Goal: Information Seeking & Learning: Understand process/instructions

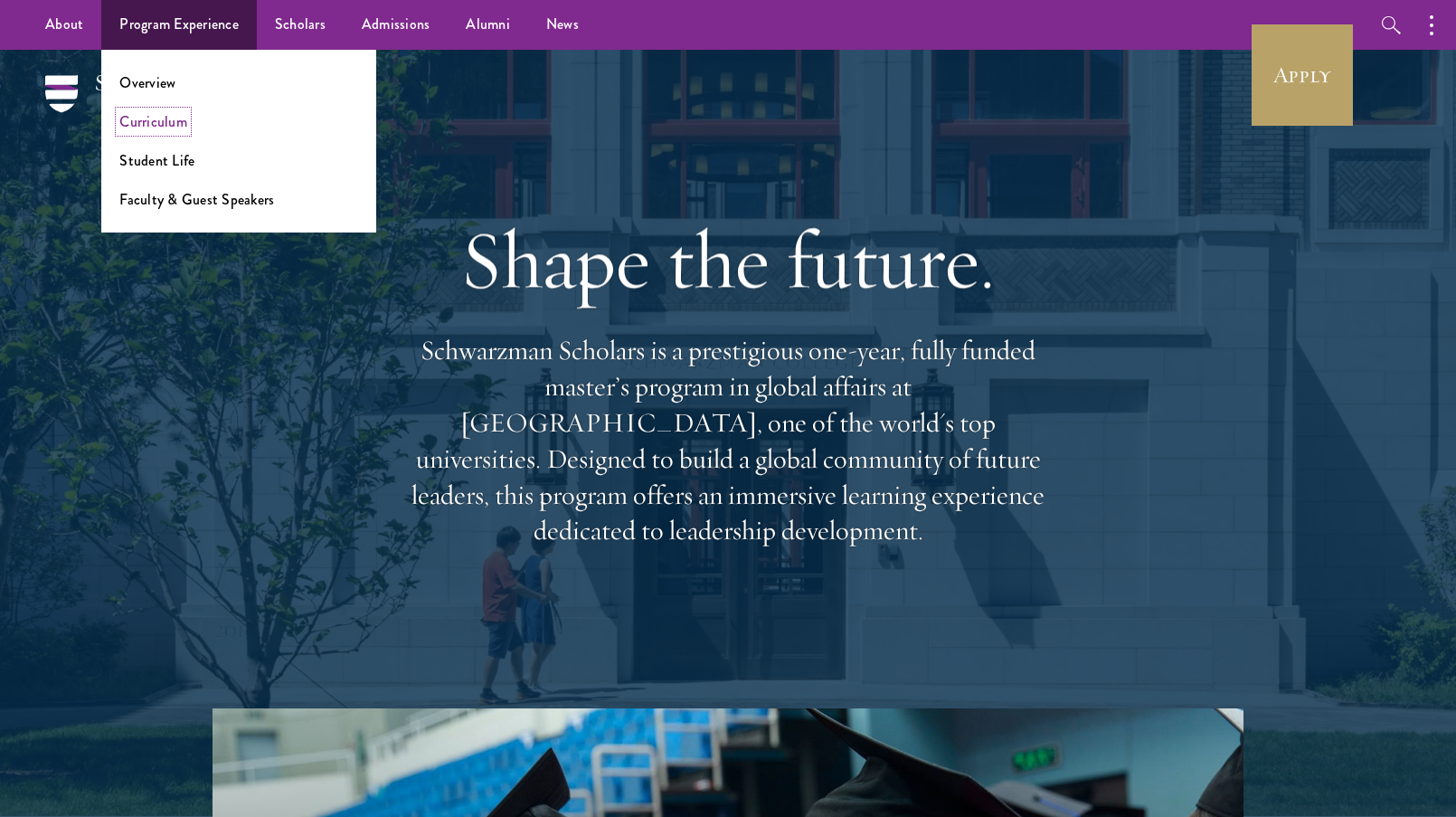
click at [144, 116] on link "Curriculum" at bounding box center [153, 122] width 68 height 21
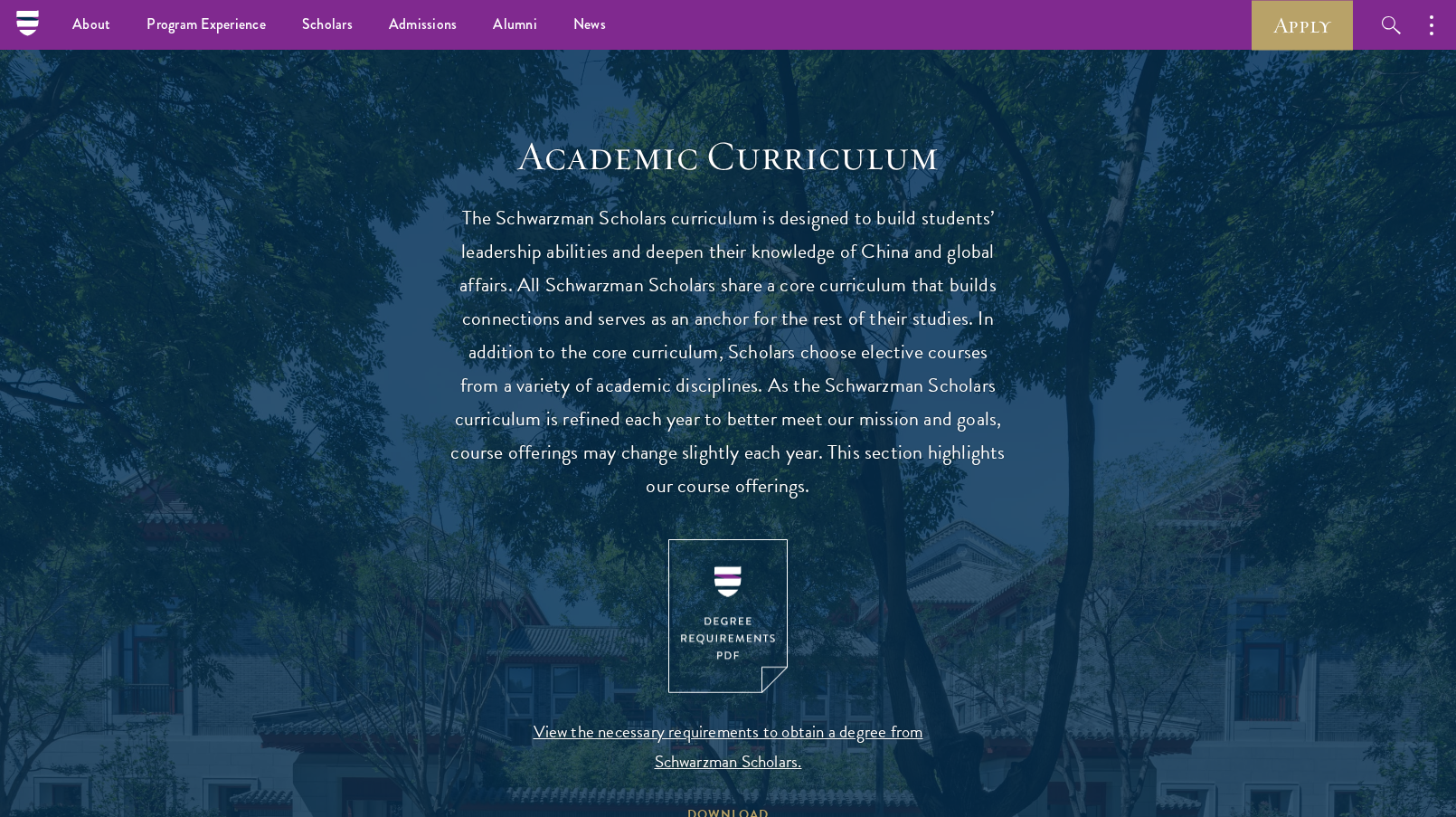
scroll to position [1429, 0]
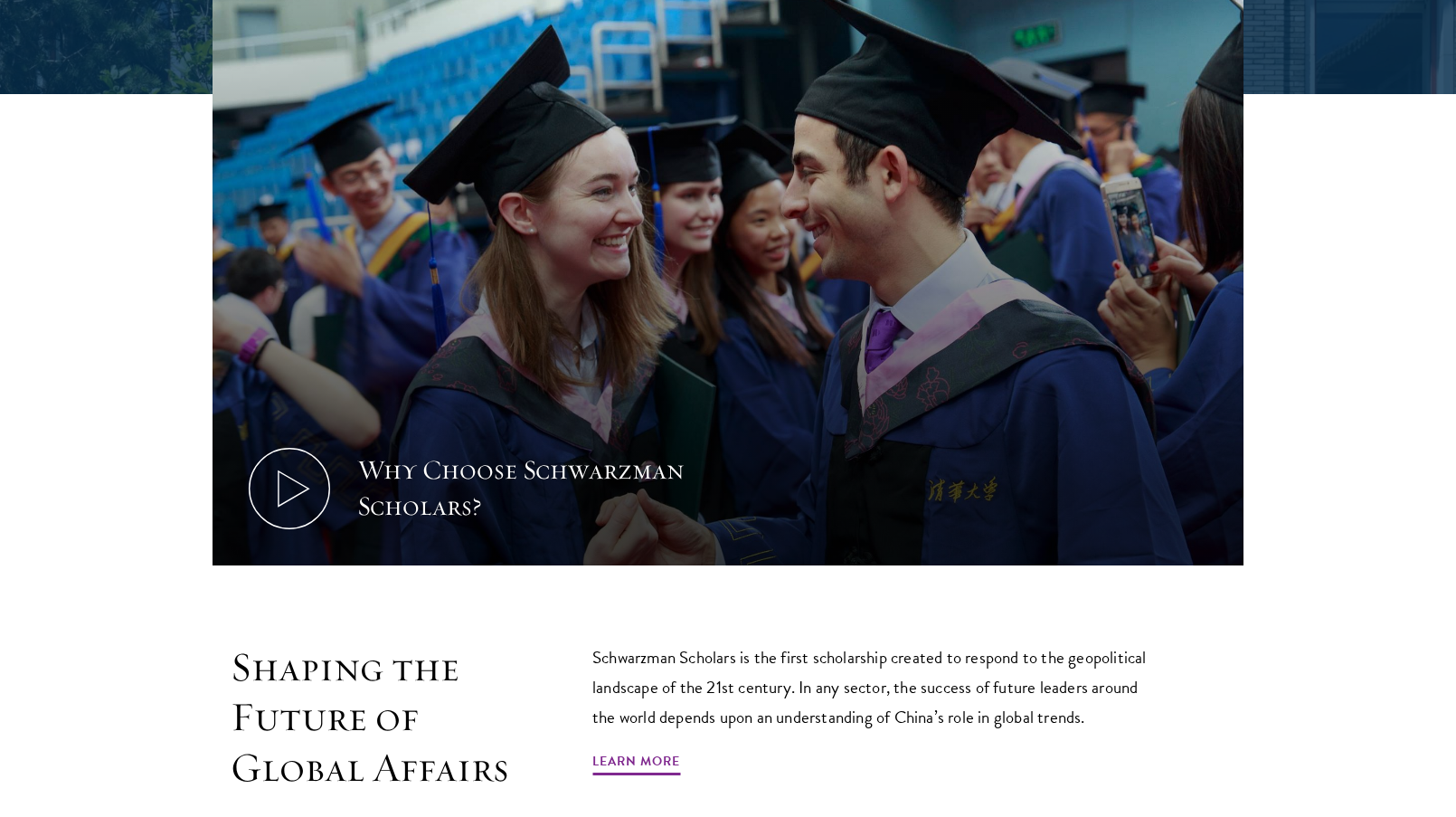
scroll to position [867, 0]
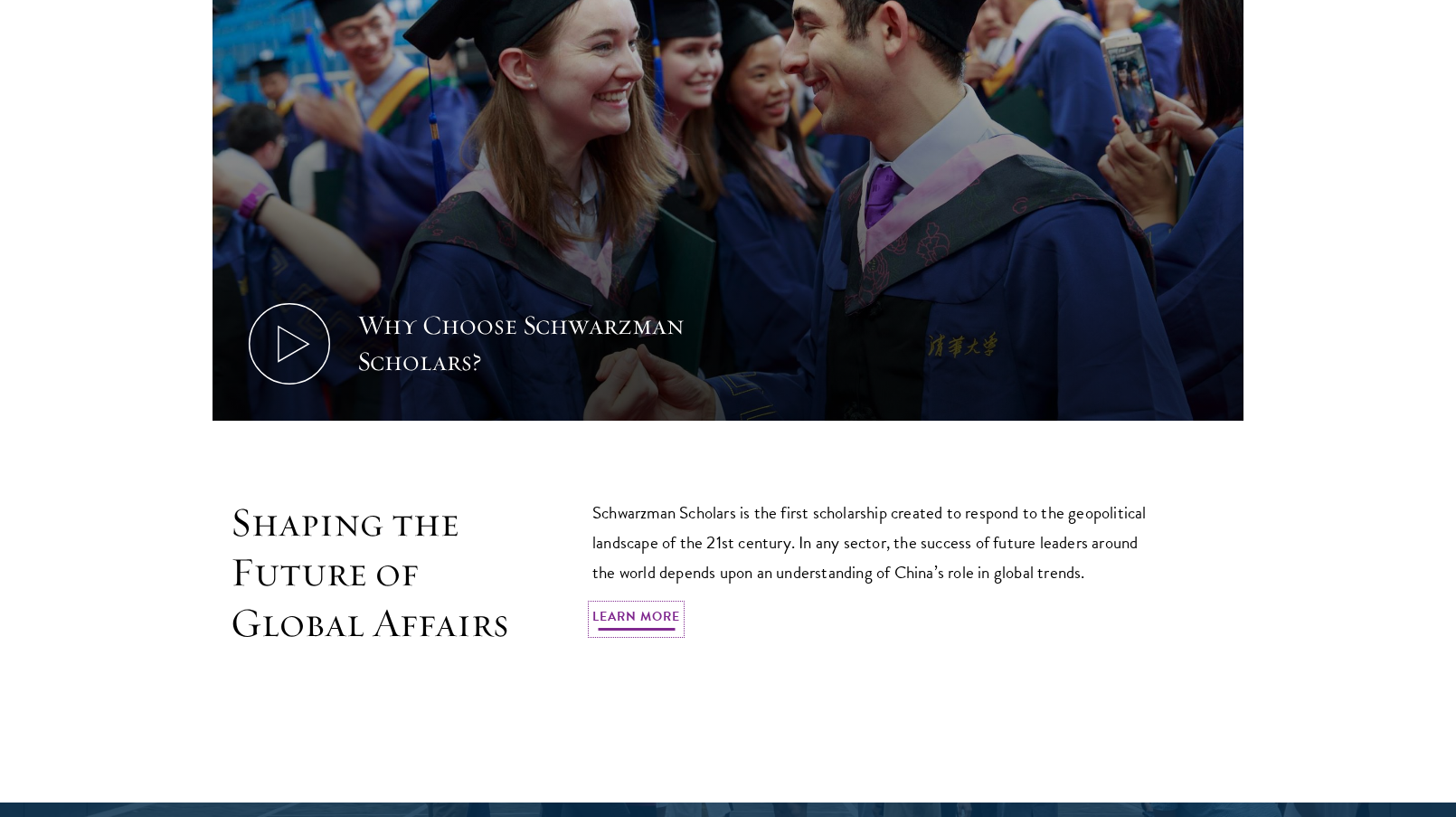
click at [640, 627] on link "Learn More" at bounding box center [635, 619] width 88 height 28
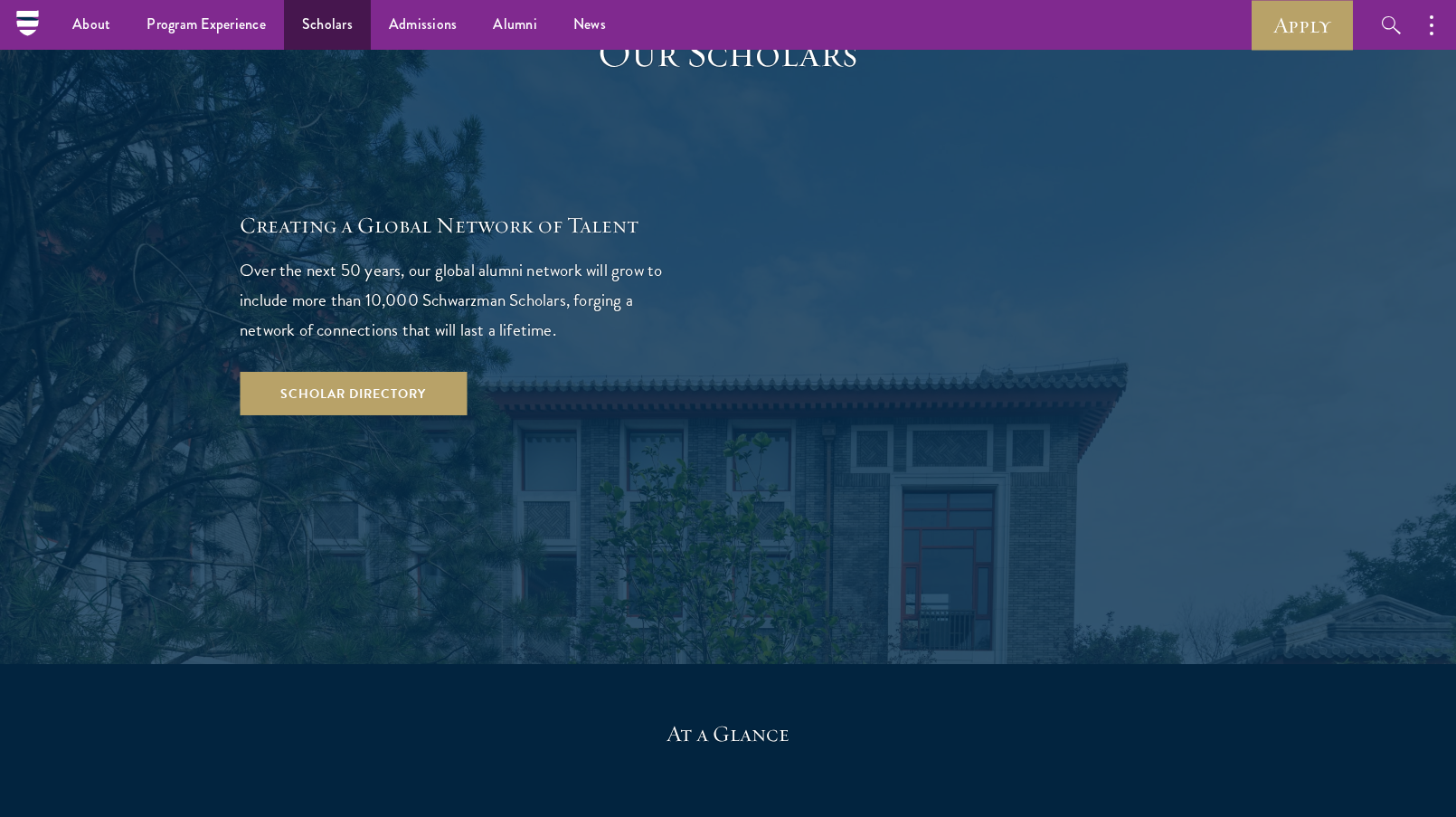
scroll to position [3100, 0]
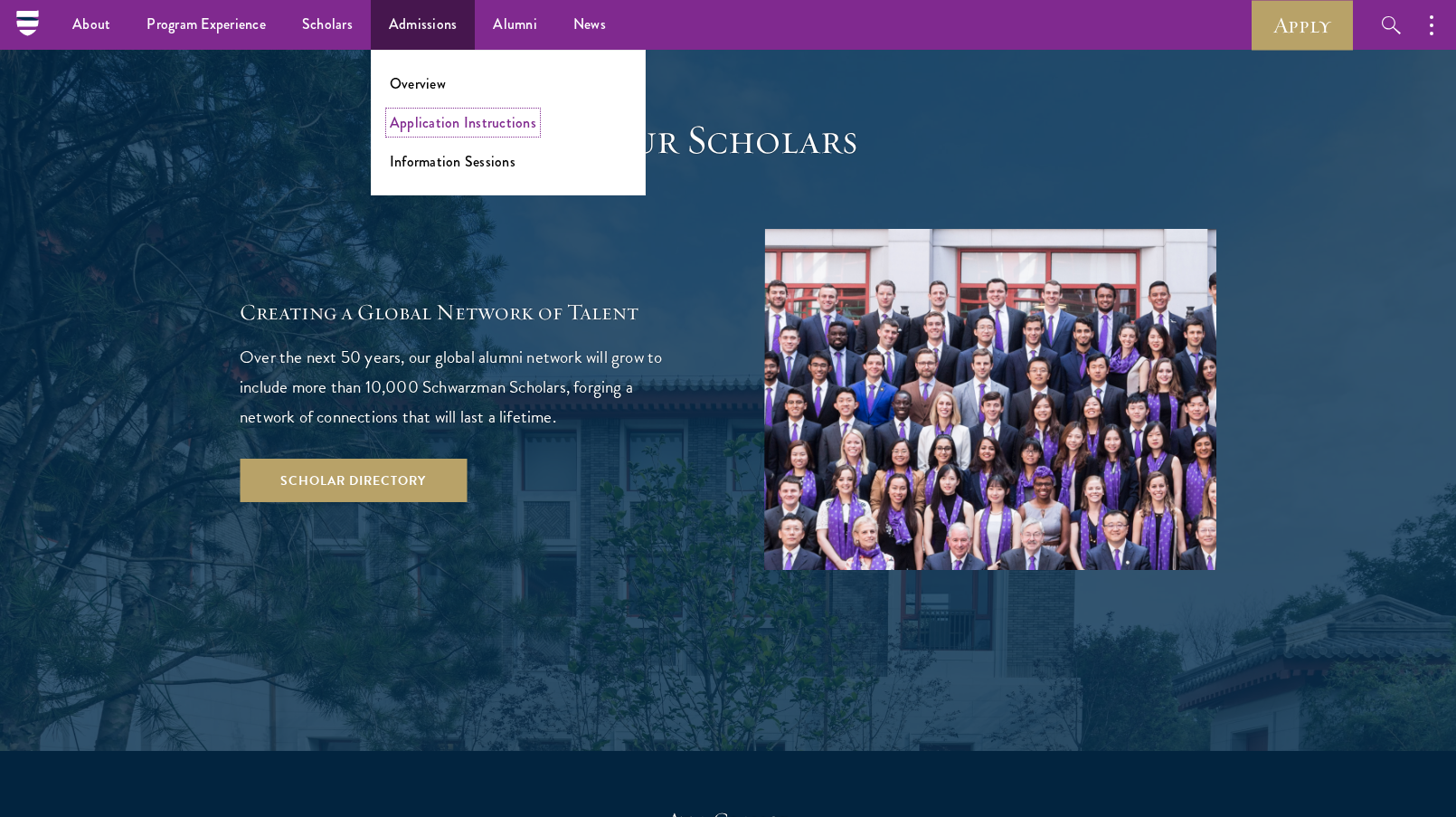
click at [421, 122] on link "Application Instructions" at bounding box center [462, 123] width 147 height 21
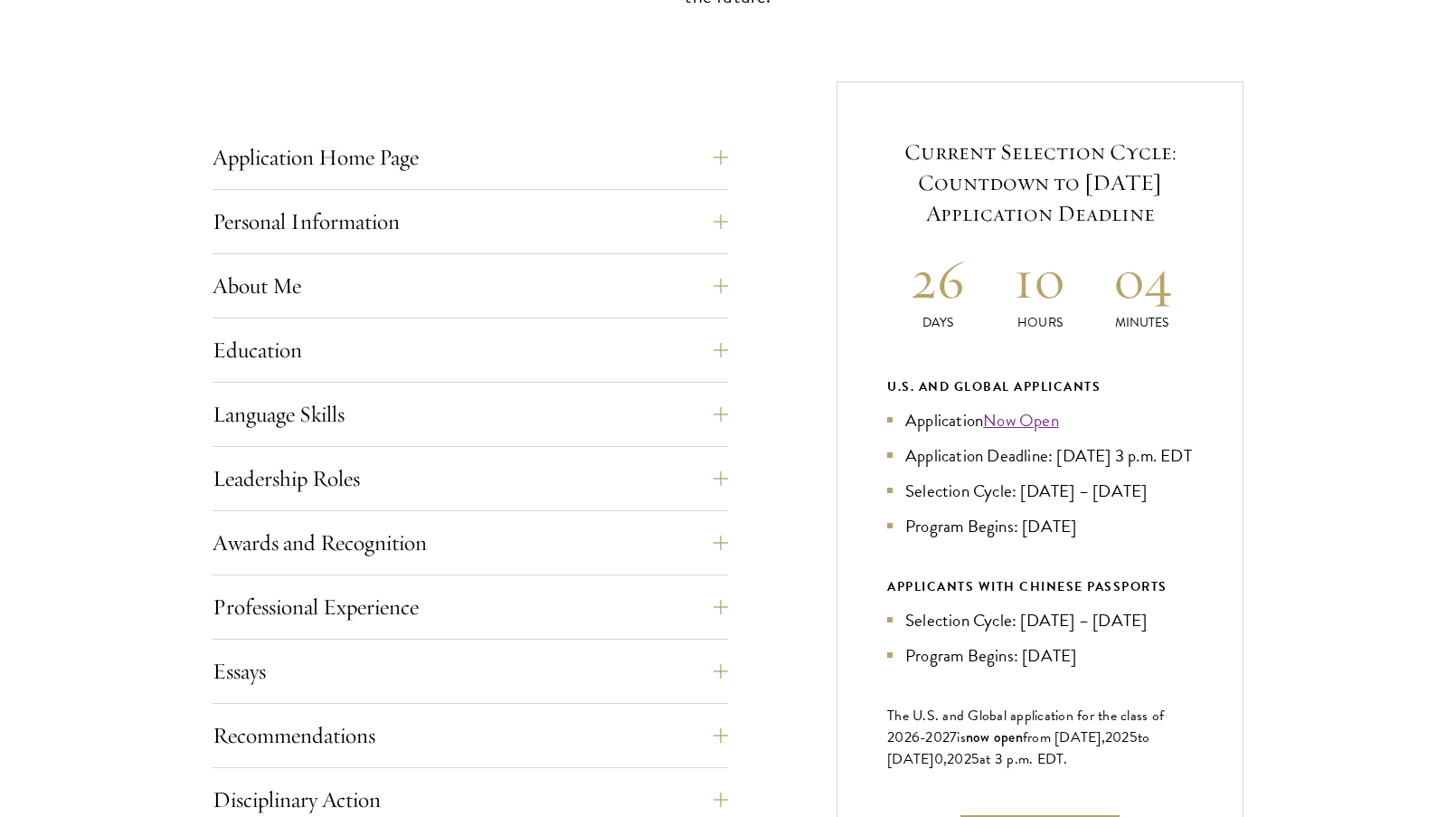
scroll to position [655, 0]
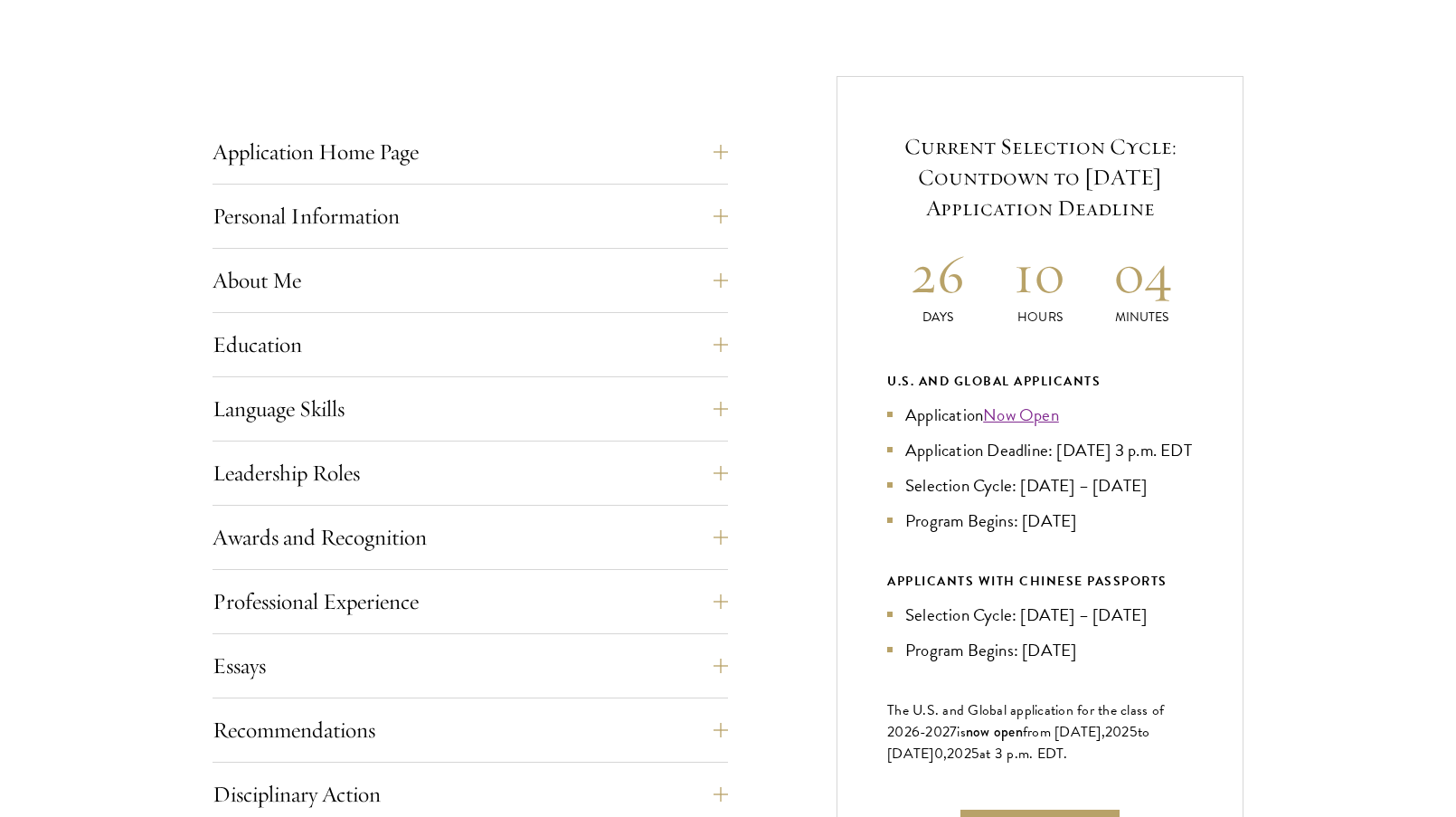
click at [735, 148] on div "Application Home Page The online application form must be completed in English.…" at bounding box center [728, 611] width 1031 height 1071
click at [732, 148] on div "Application Home Page The online application form must be completed in English.…" at bounding box center [728, 611] width 1031 height 1071
click at [725, 150] on button "Application Home Page" at bounding box center [483, 152] width 515 height 43
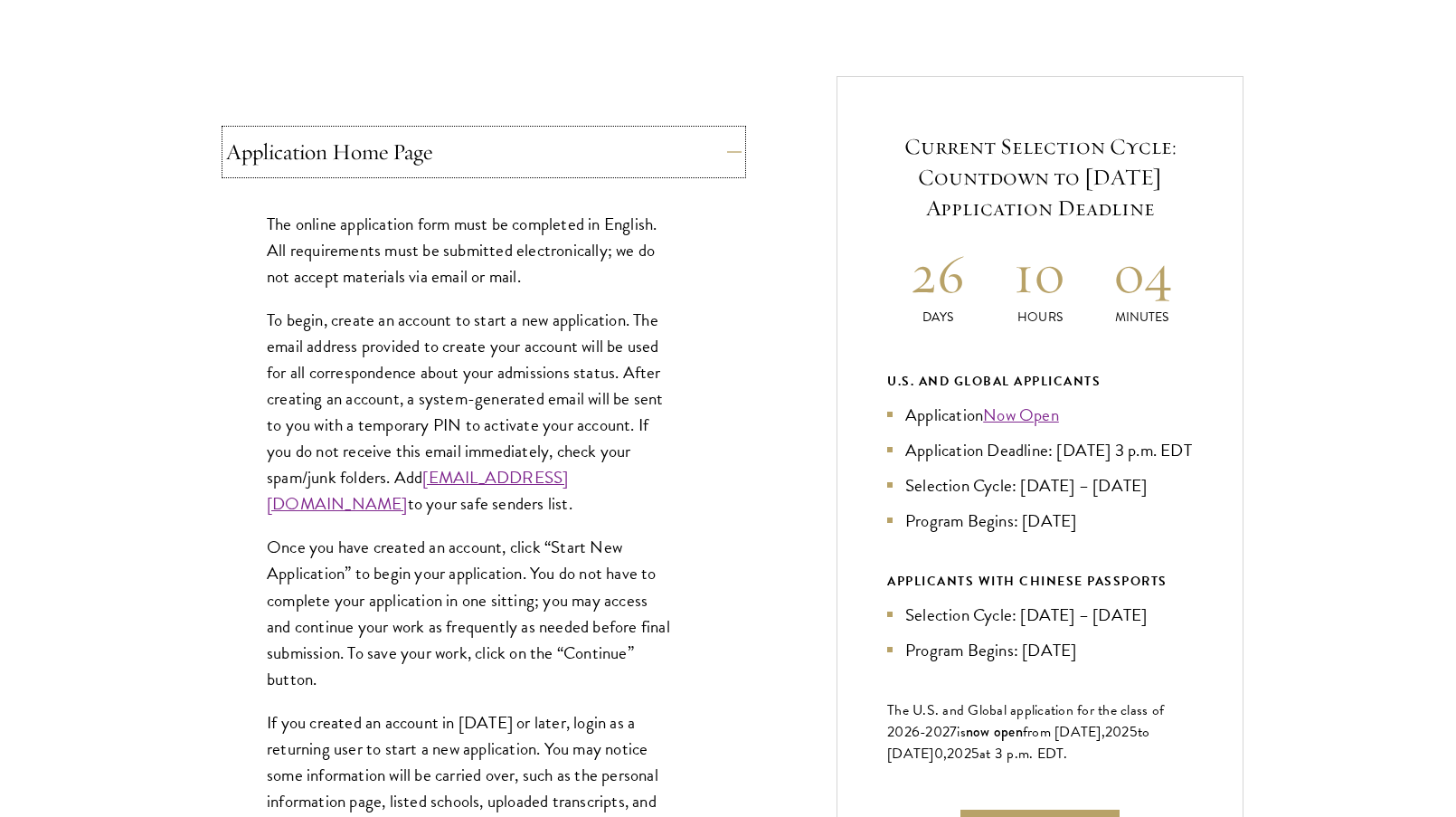
click at [725, 150] on button "Application Home Page" at bounding box center [483, 152] width 515 height 43
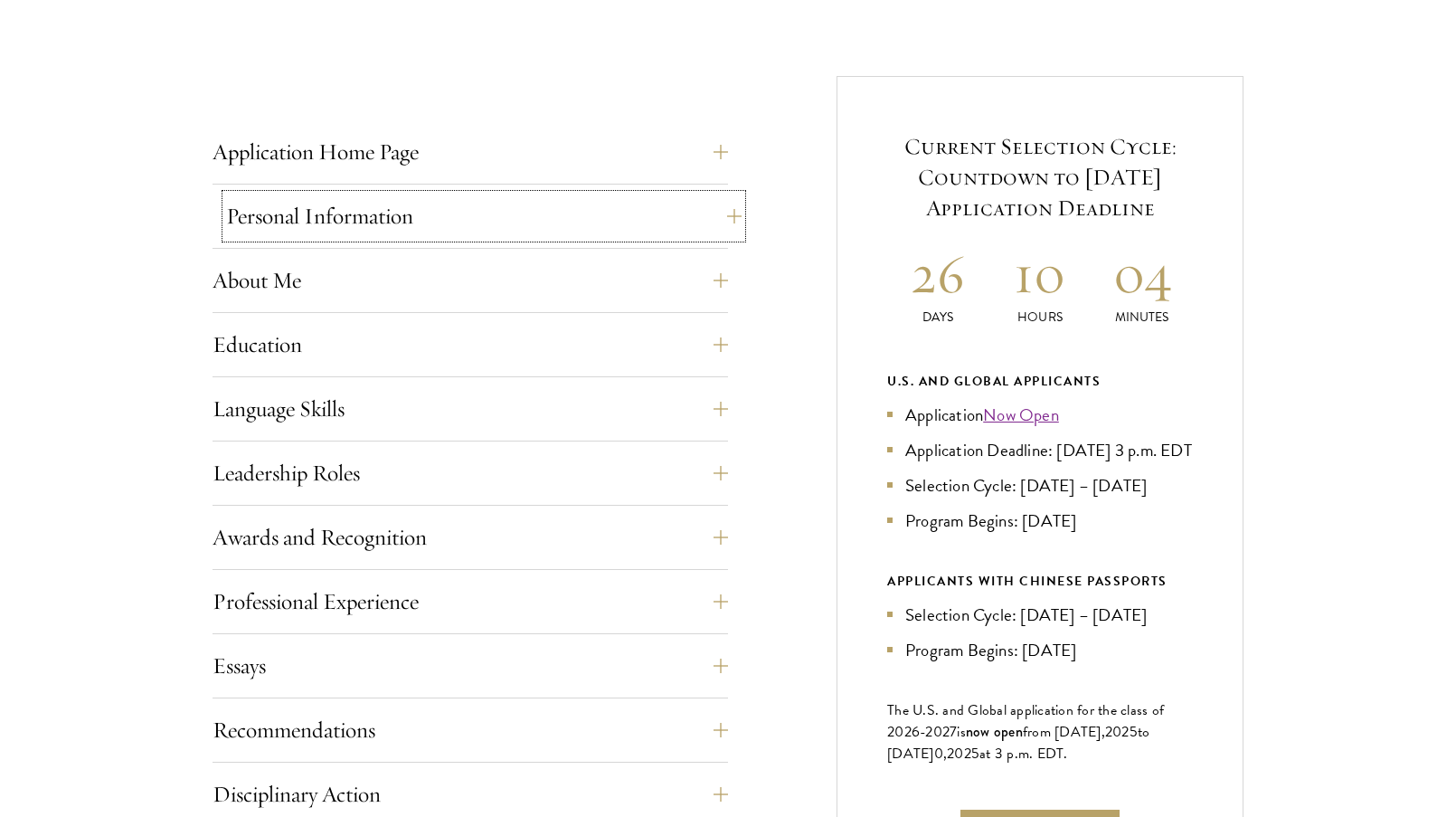
click at [727, 213] on button "Personal Information" at bounding box center [483, 217] width 515 height 43
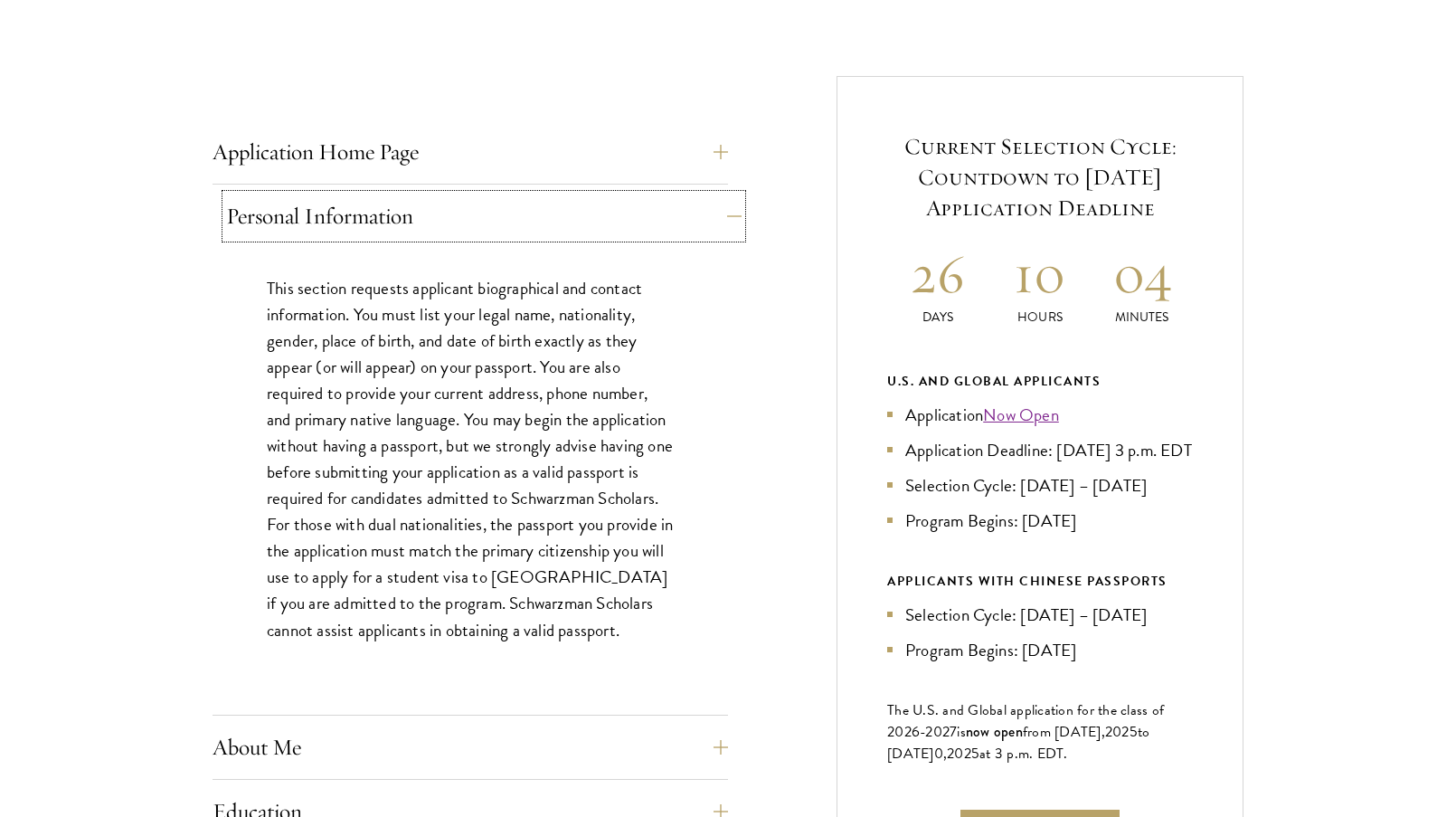
click at [727, 213] on button "Personal Information" at bounding box center [483, 217] width 515 height 43
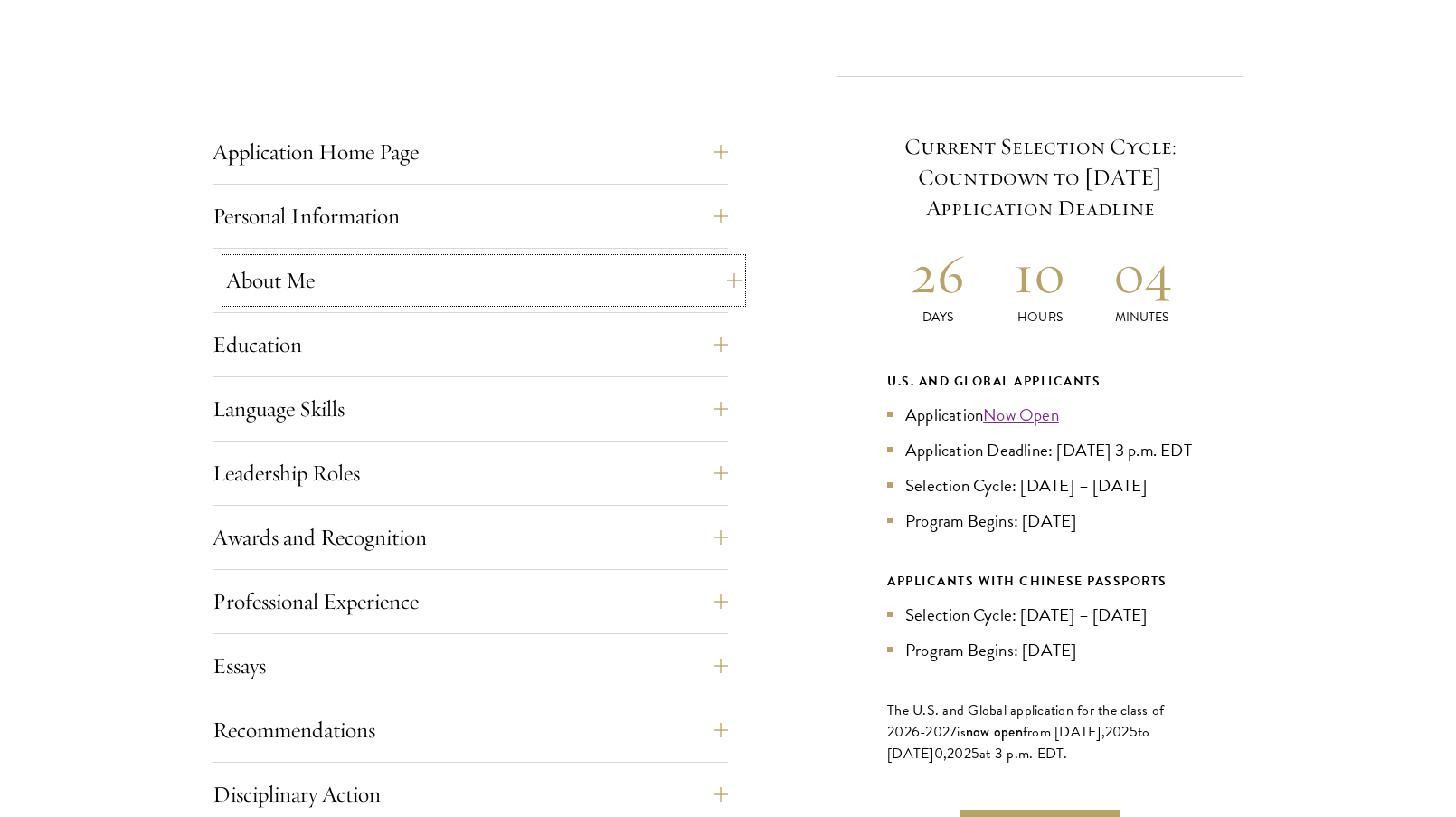
click at [705, 278] on button "About Me" at bounding box center [483, 281] width 515 height 43
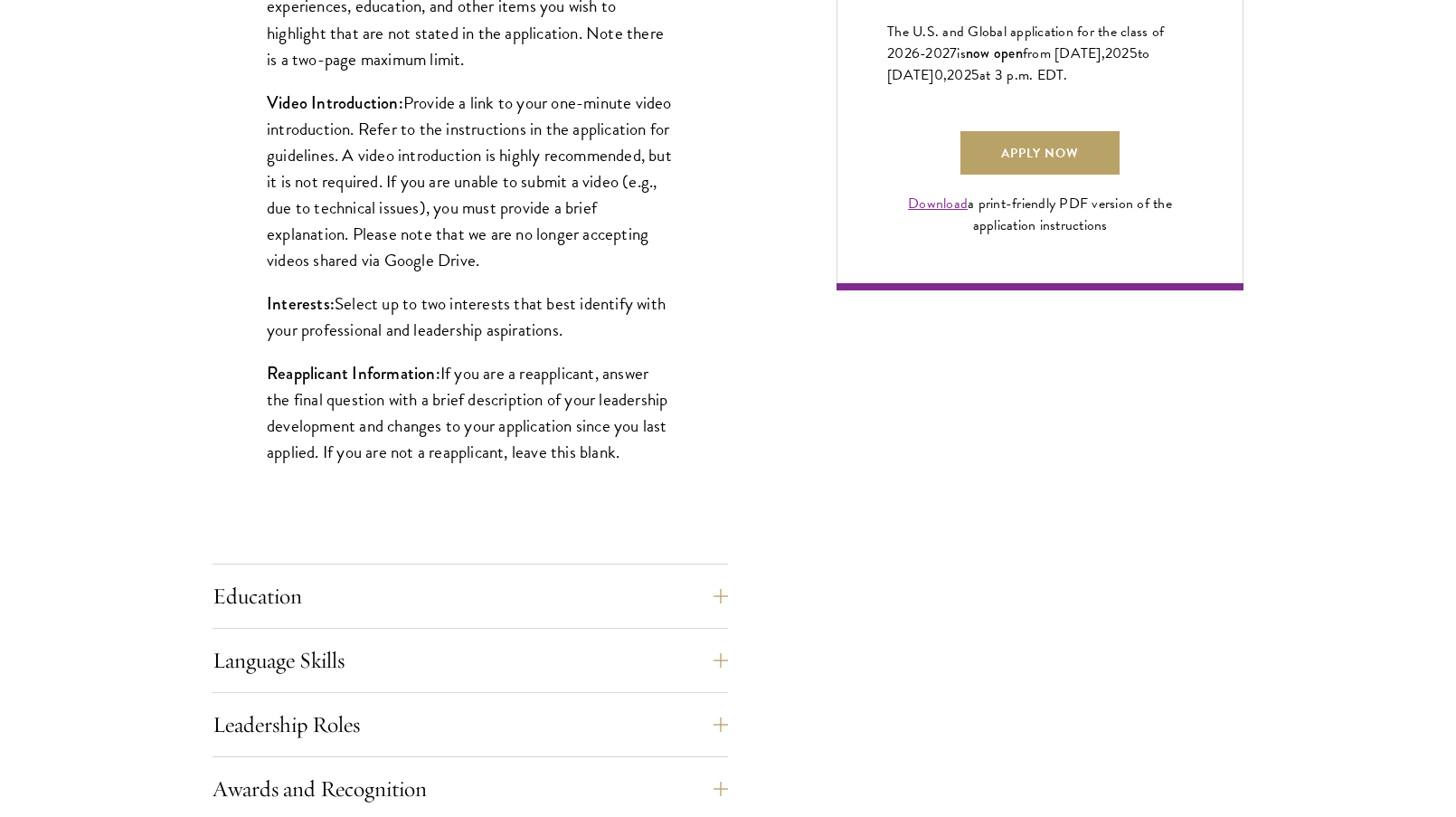
scroll to position [1343, 0]
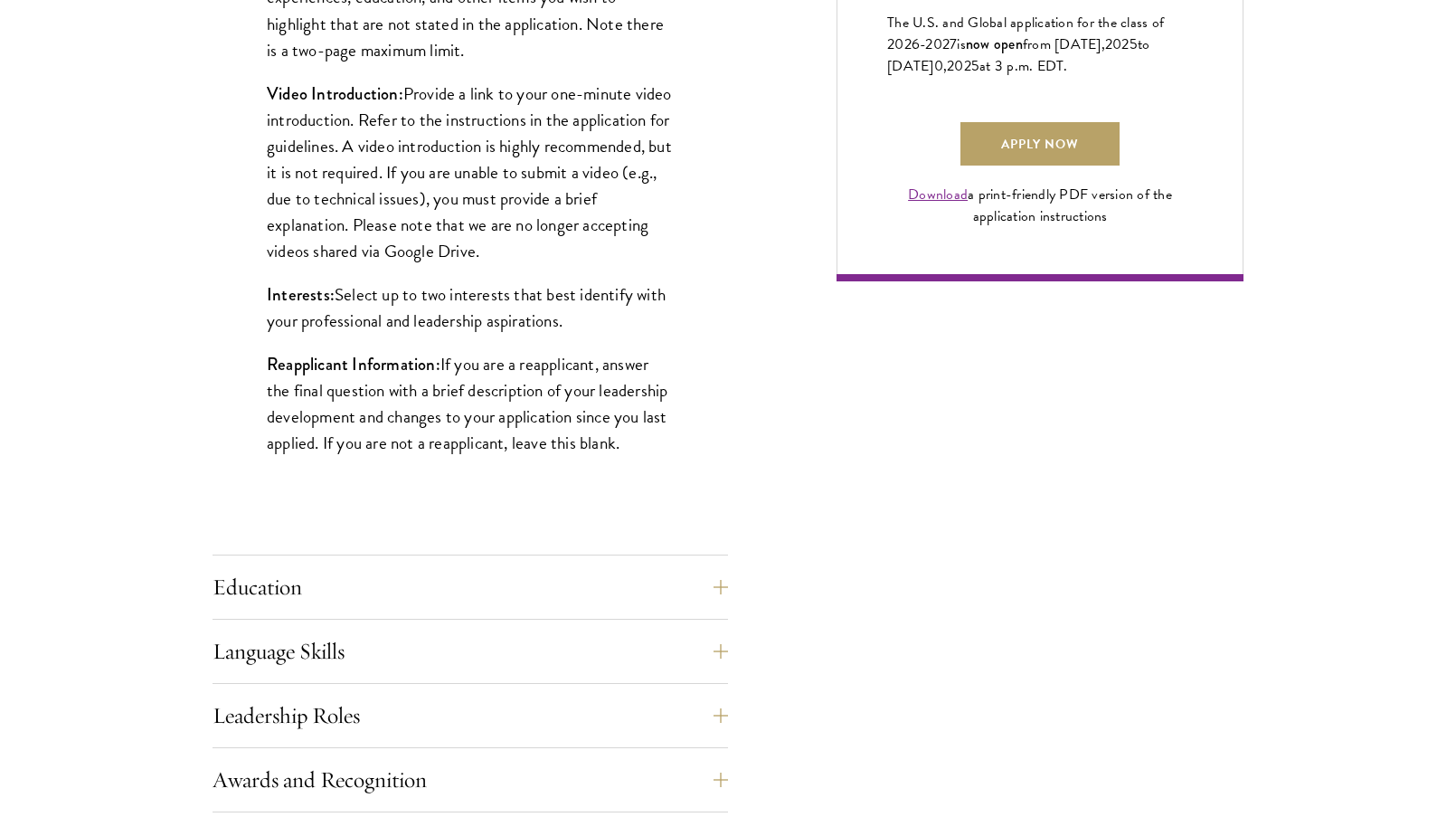
click at [728, 576] on div "Application Home Page The online application form must be completed in English.…" at bounding box center [728, 390] width 1031 height 2001
click at [726, 578] on button "Education" at bounding box center [483, 587] width 515 height 43
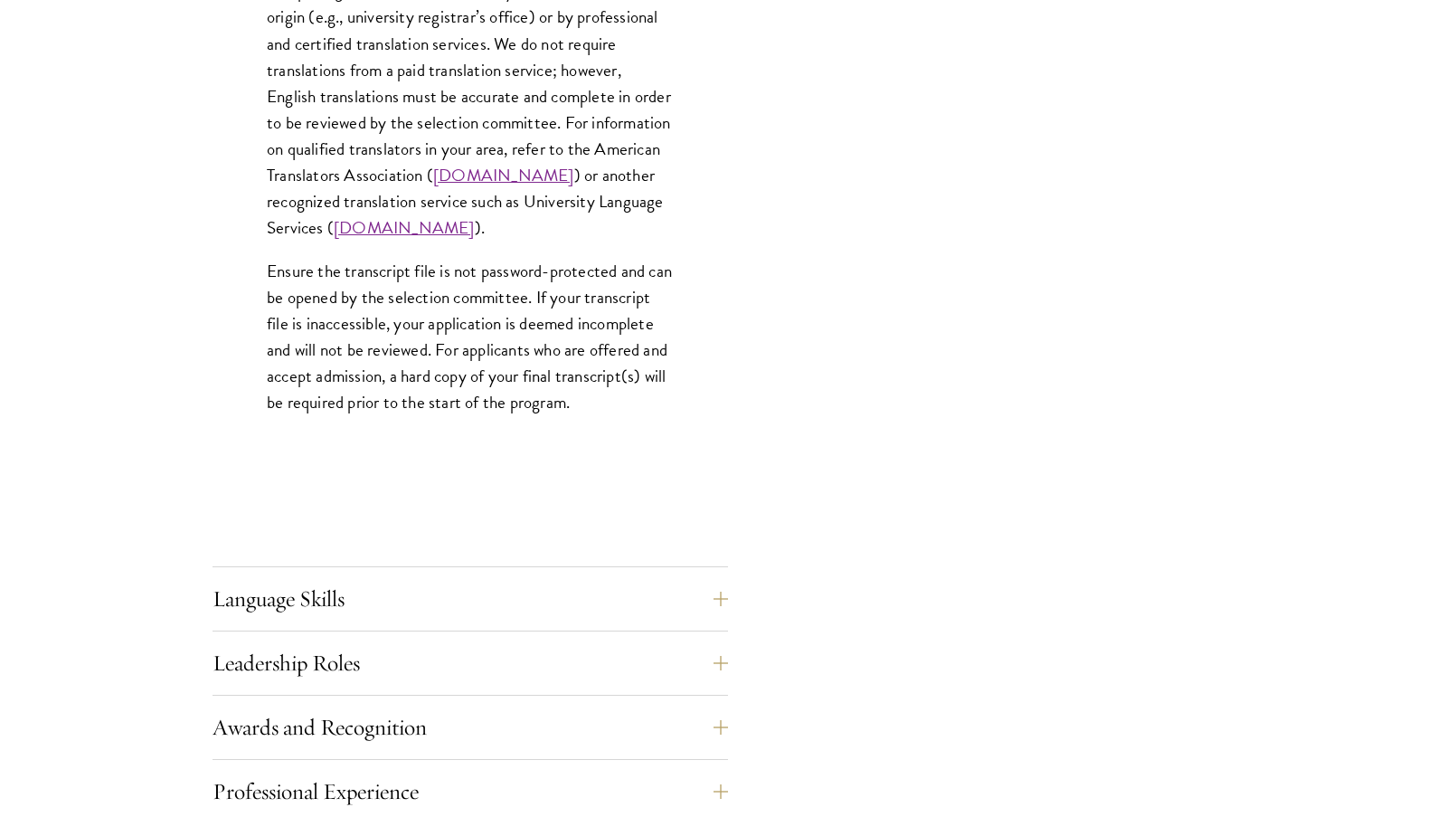
scroll to position [2941, 0]
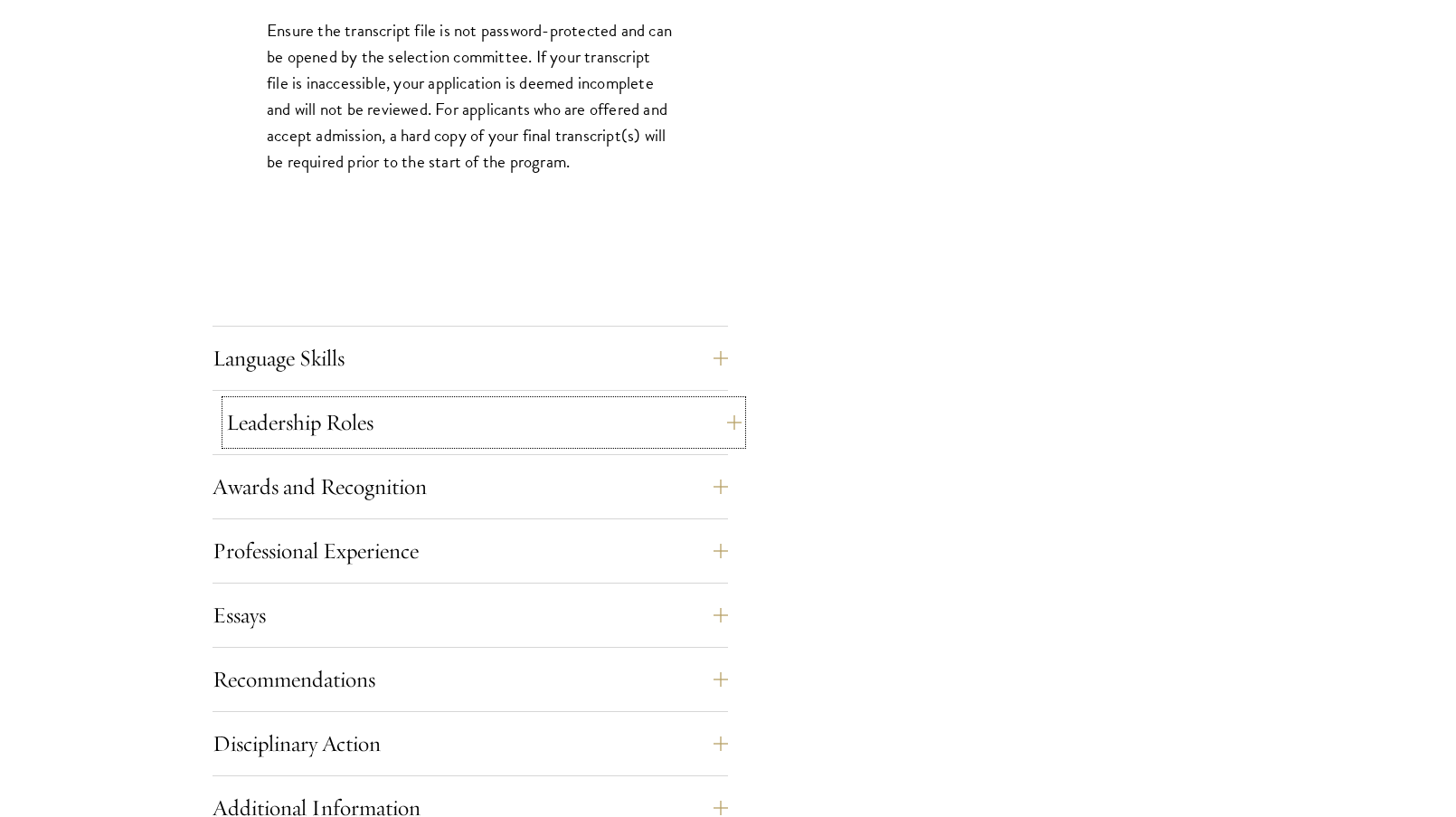
click at [715, 424] on button "Leadership Roles" at bounding box center [483, 423] width 515 height 43
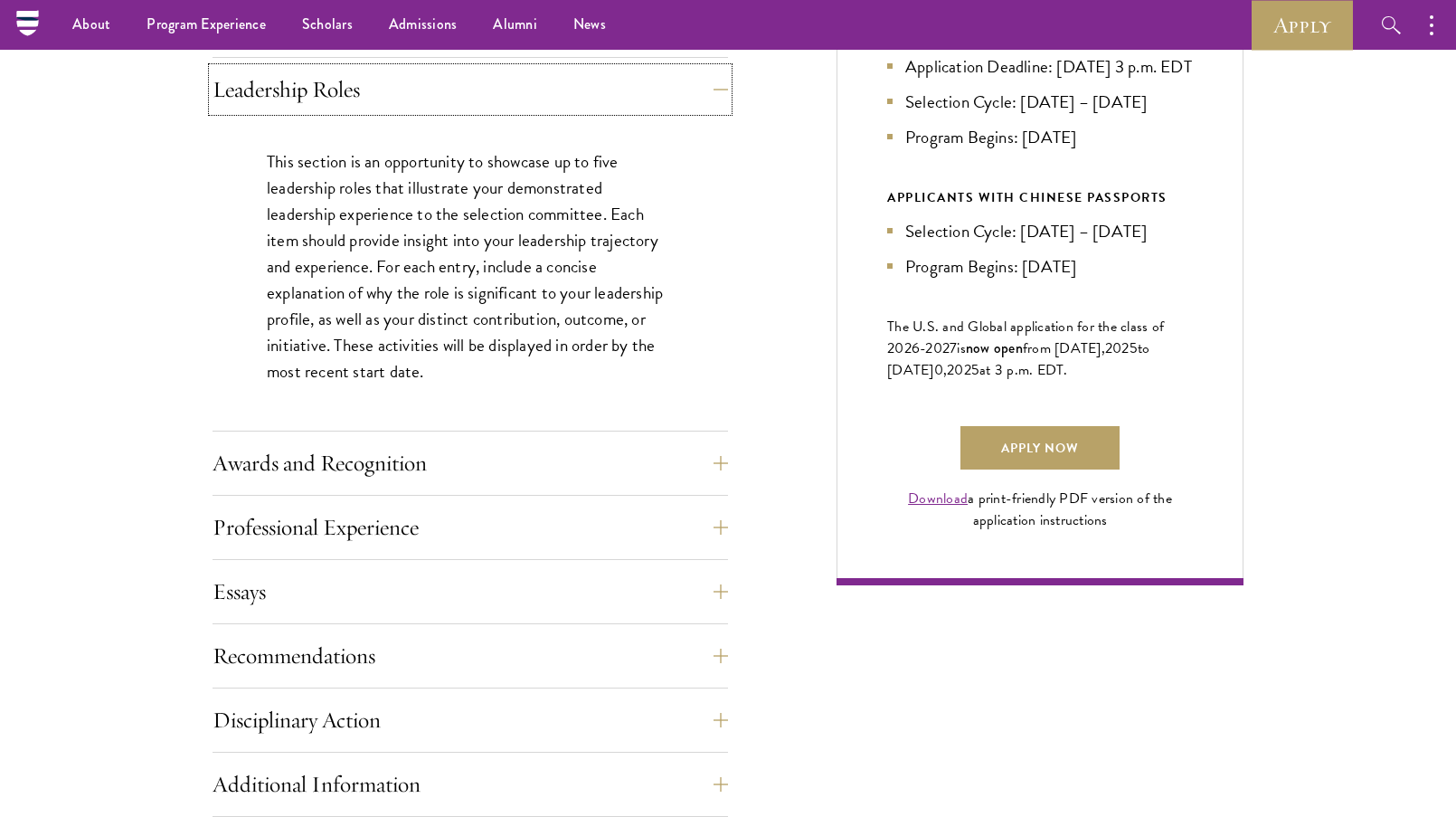
scroll to position [1027, 0]
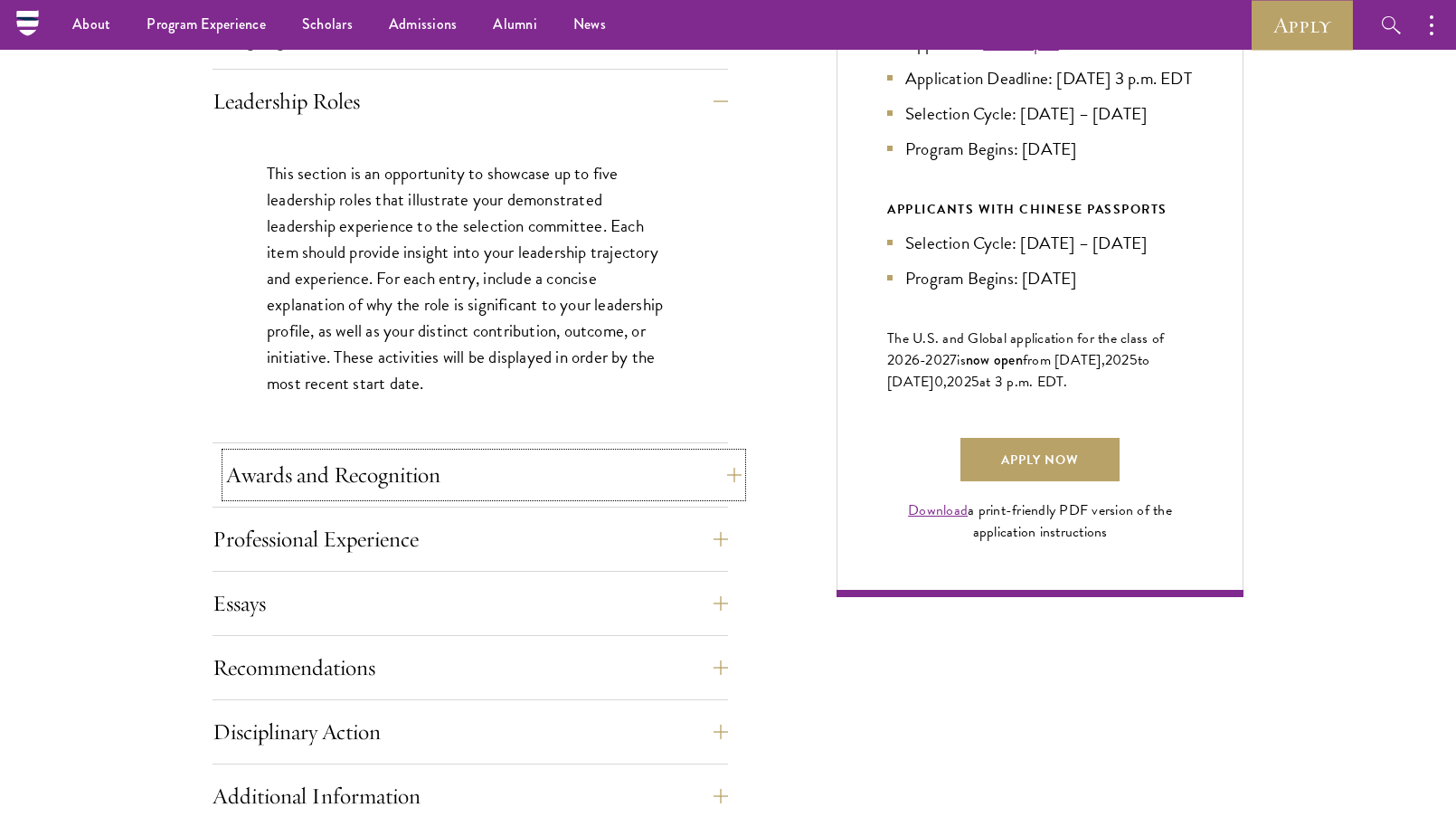
click at [723, 461] on button "Awards and Recognition" at bounding box center [483, 475] width 515 height 43
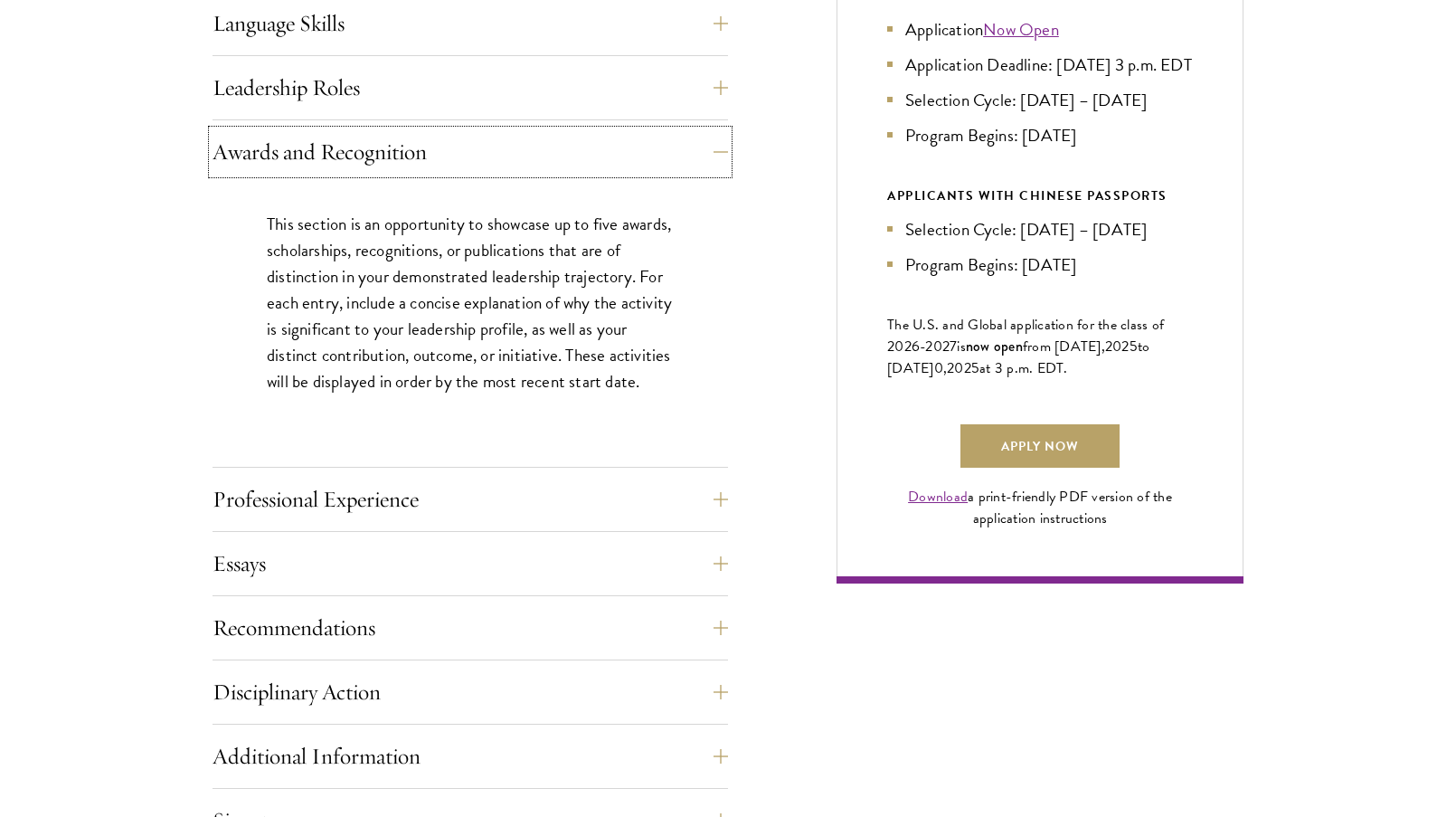
scroll to position [1062, 0]
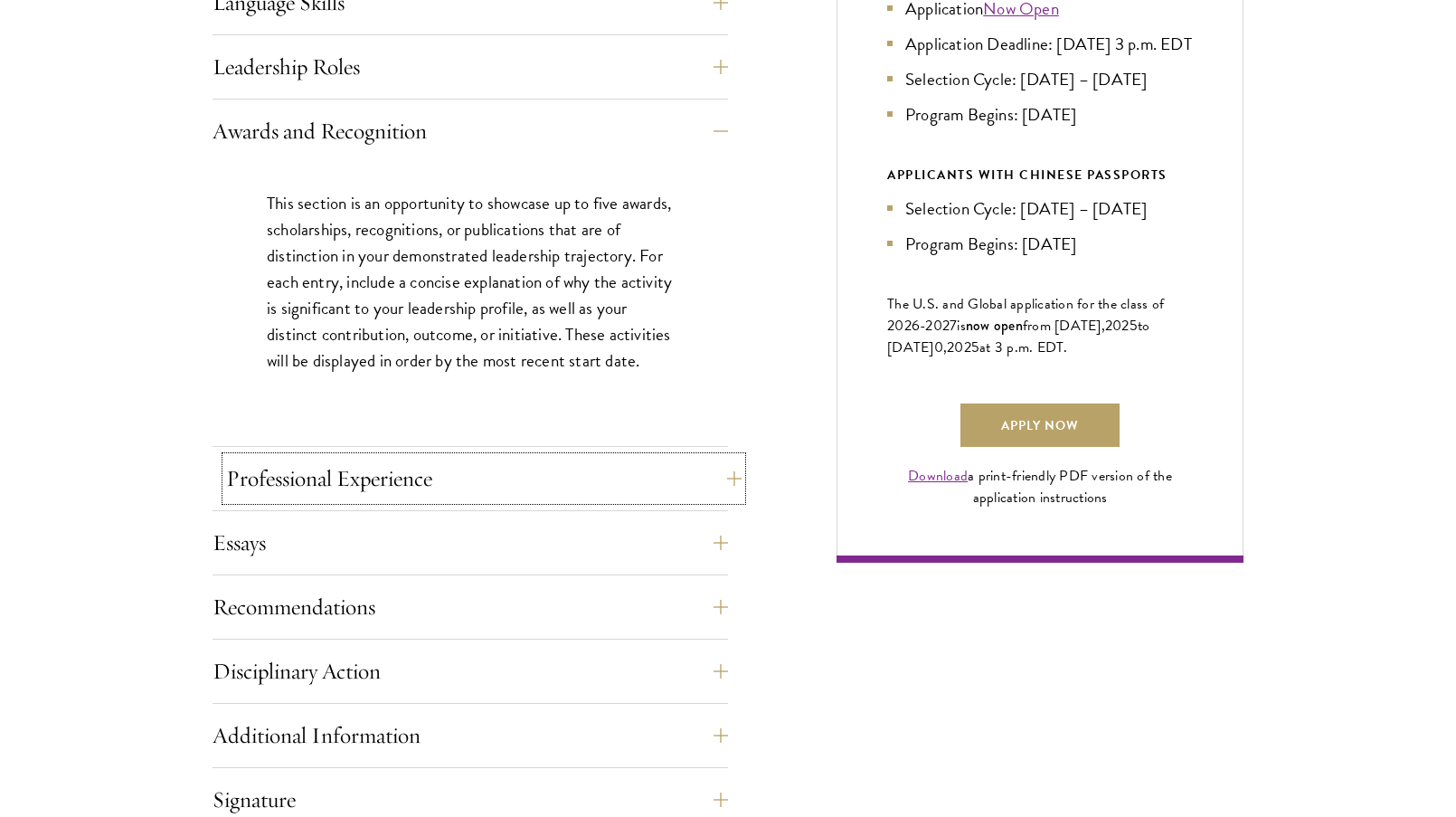
click at [724, 477] on button "Professional Experience" at bounding box center [483, 478] width 515 height 43
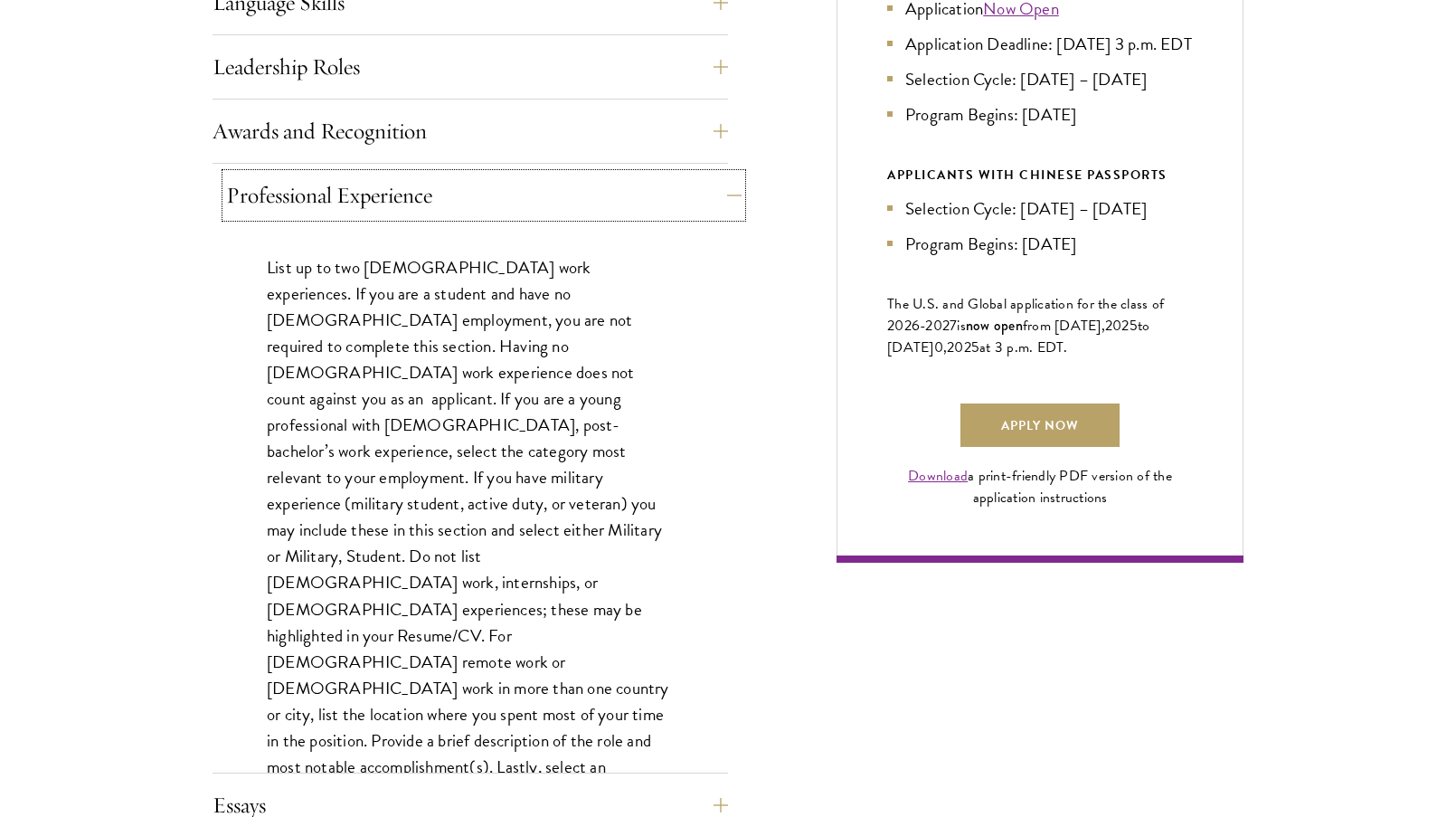
click at [725, 194] on button "Professional Experience" at bounding box center [483, 196] width 515 height 43
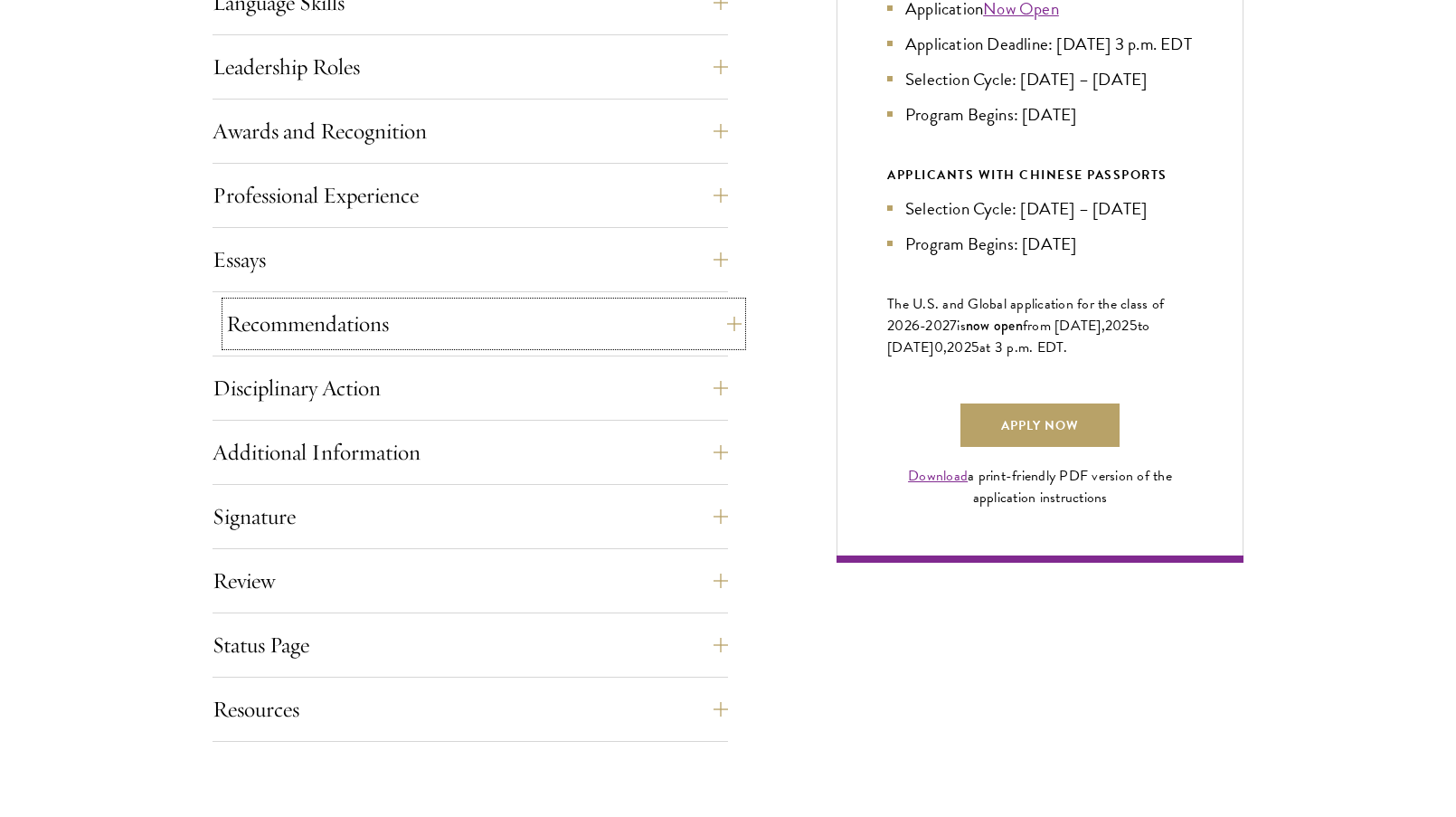
click at [720, 328] on button "Recommendations" at bounding box center [483, 323] width 515 height 43
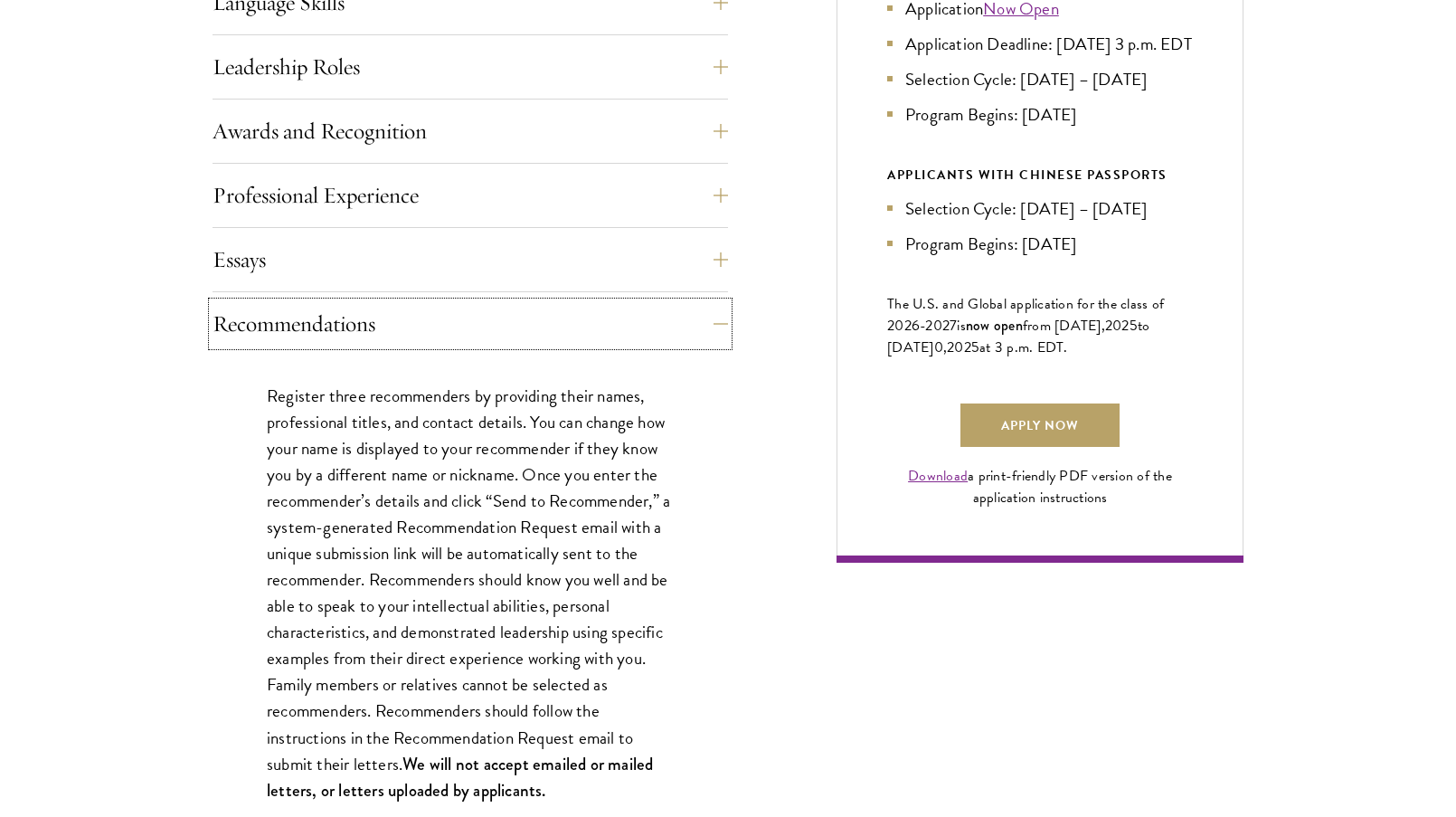
scroll to position [1066, 0]
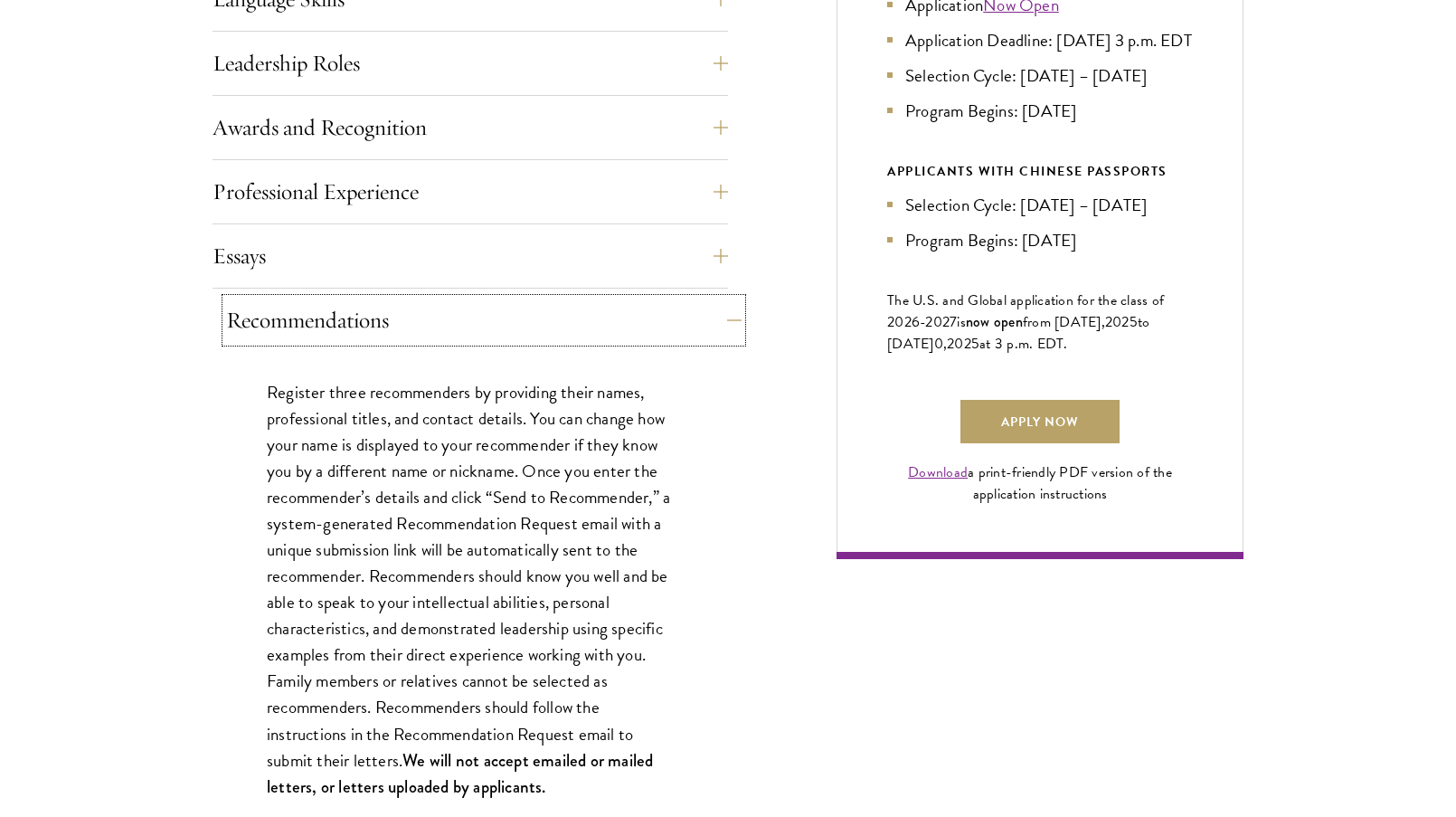
click at [724, 321] on button "Recommendations" at bounding box center [483, 321] width 515 height 43
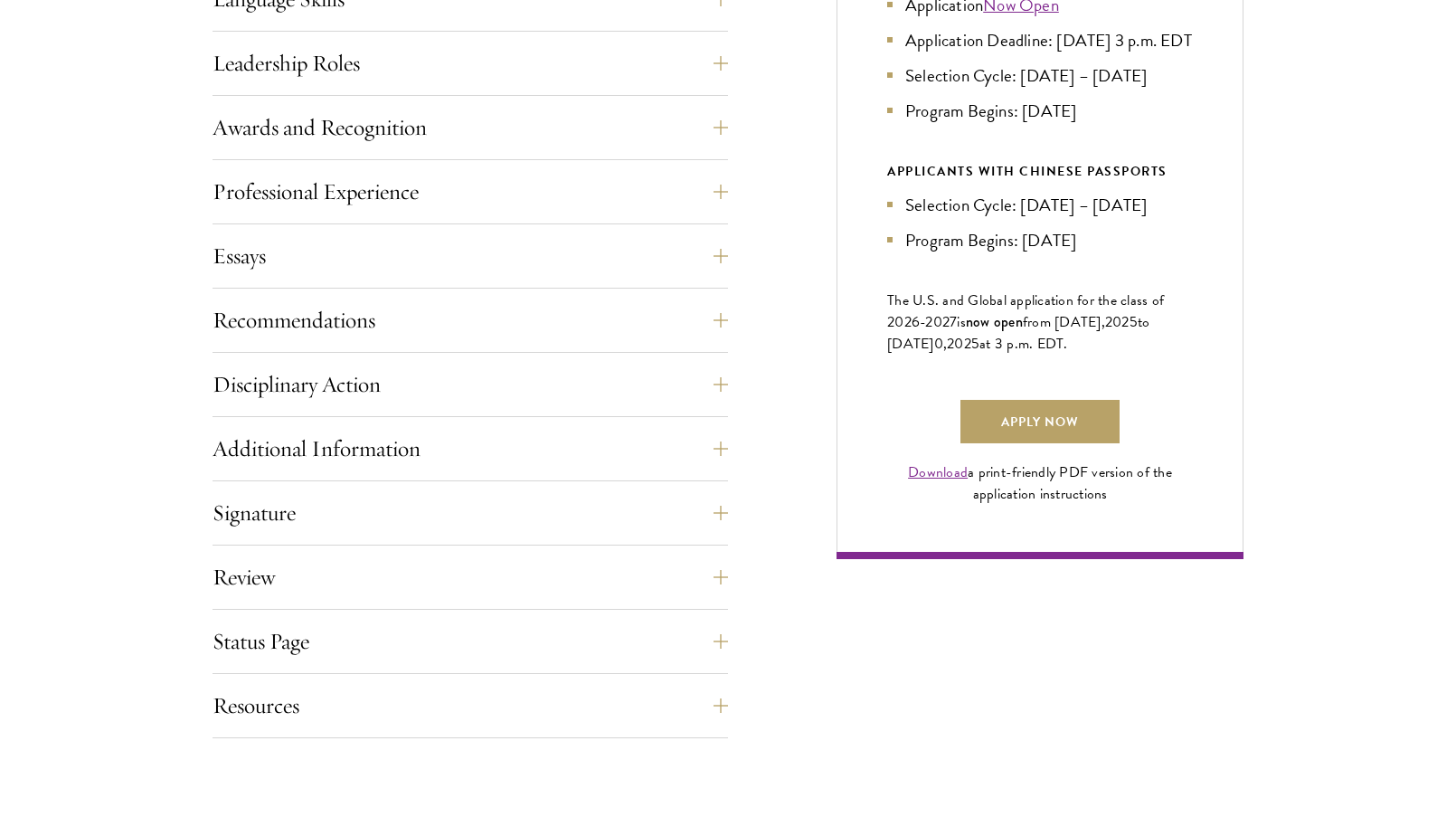
click at [729, 447] on div "Application Home Page The online application form must be completed in English.…" at bounding box center [728, 201] width 1031 height 1071
click at [720, 450] on button "Additional Information" at bounding box center [483, 448] width 515 height 43
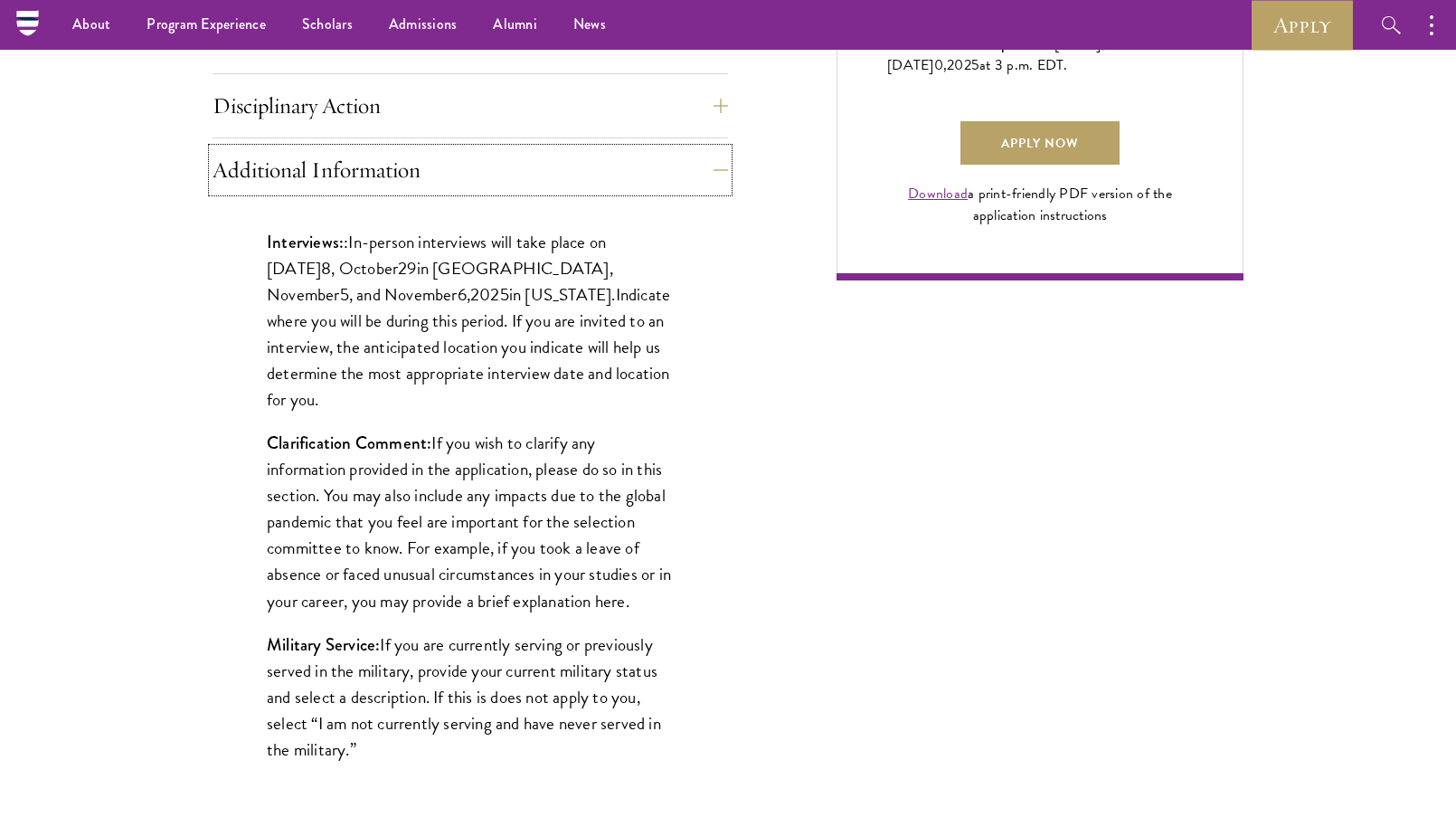
scroll to position [1331, 0]
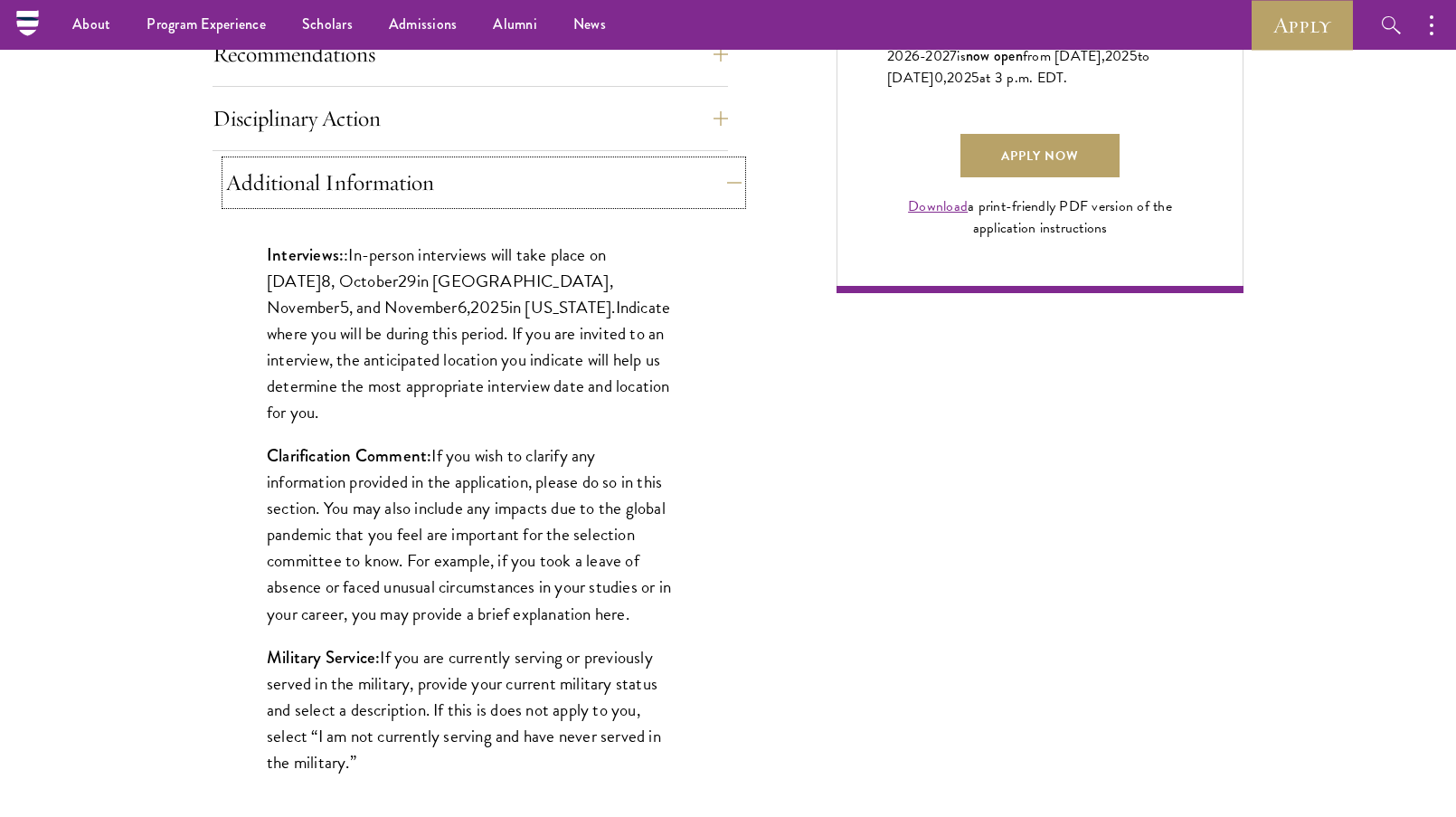
click at [719, 171] on button "Additional Information" at bounding box center [483, 183] width 515 height 43
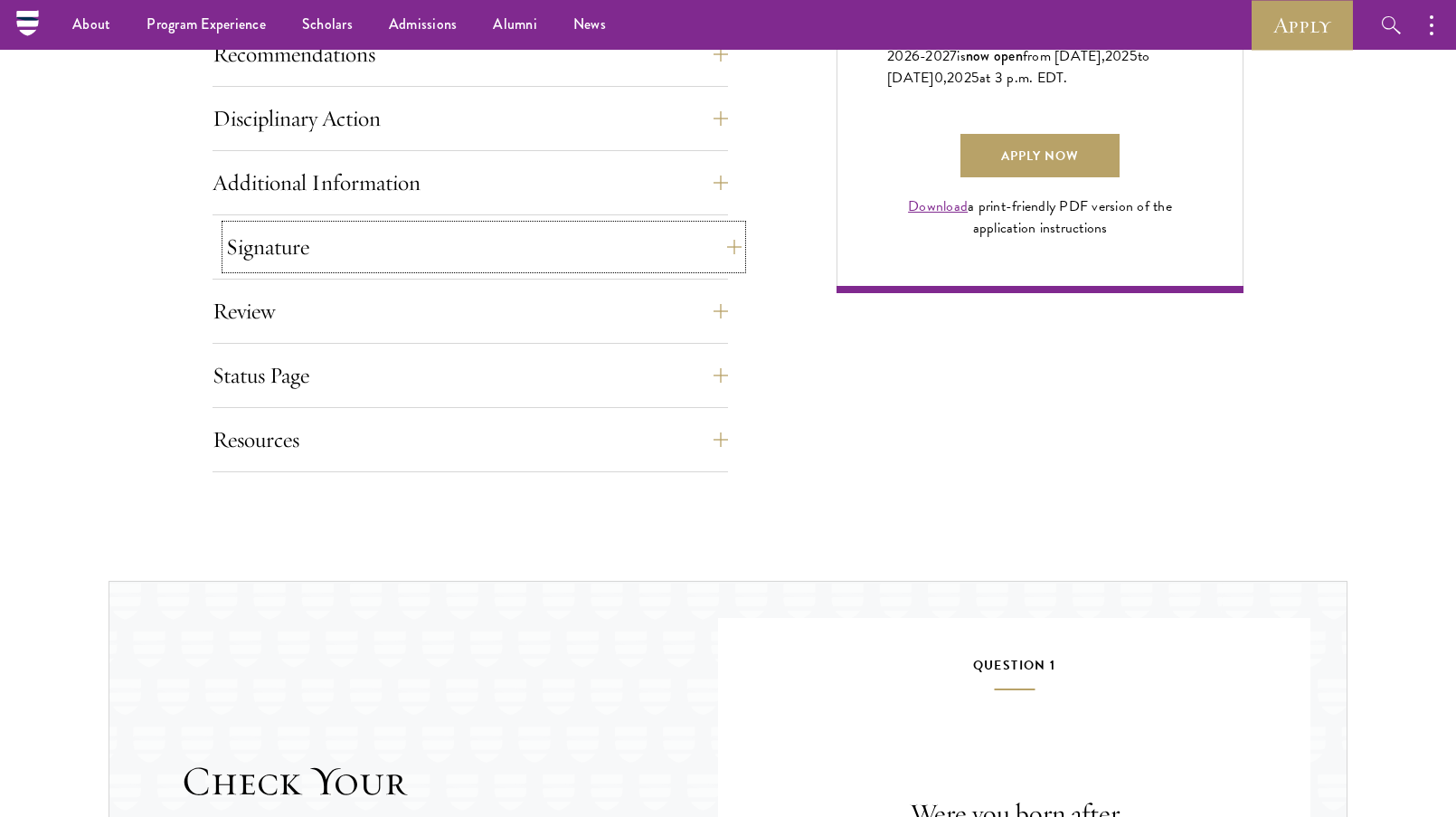
click at [715, 252] on button "Signature" at bounding box center [483, 247] width 515 height 43
